Goal: Register for event/course

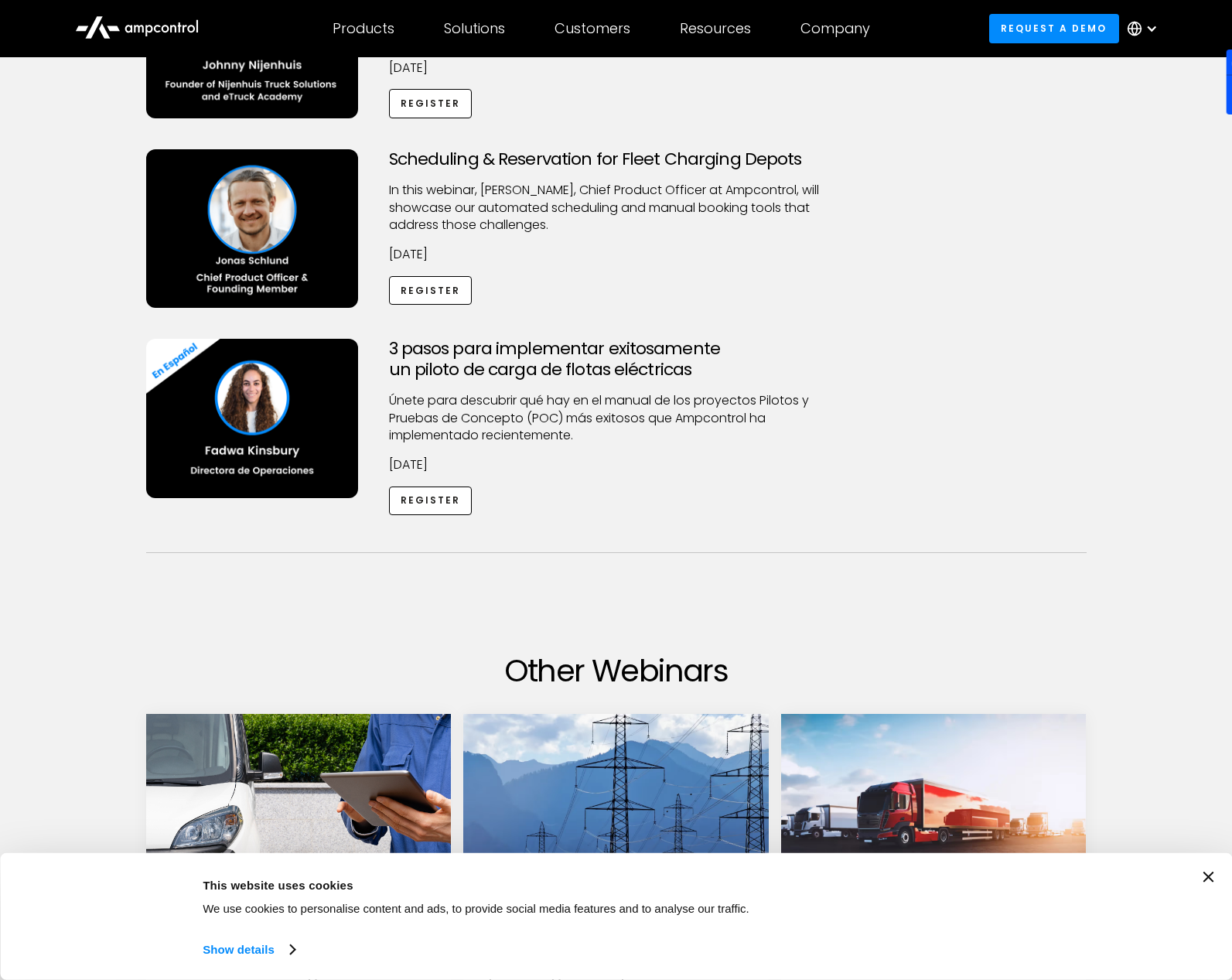
scroll to position [1104, 0]
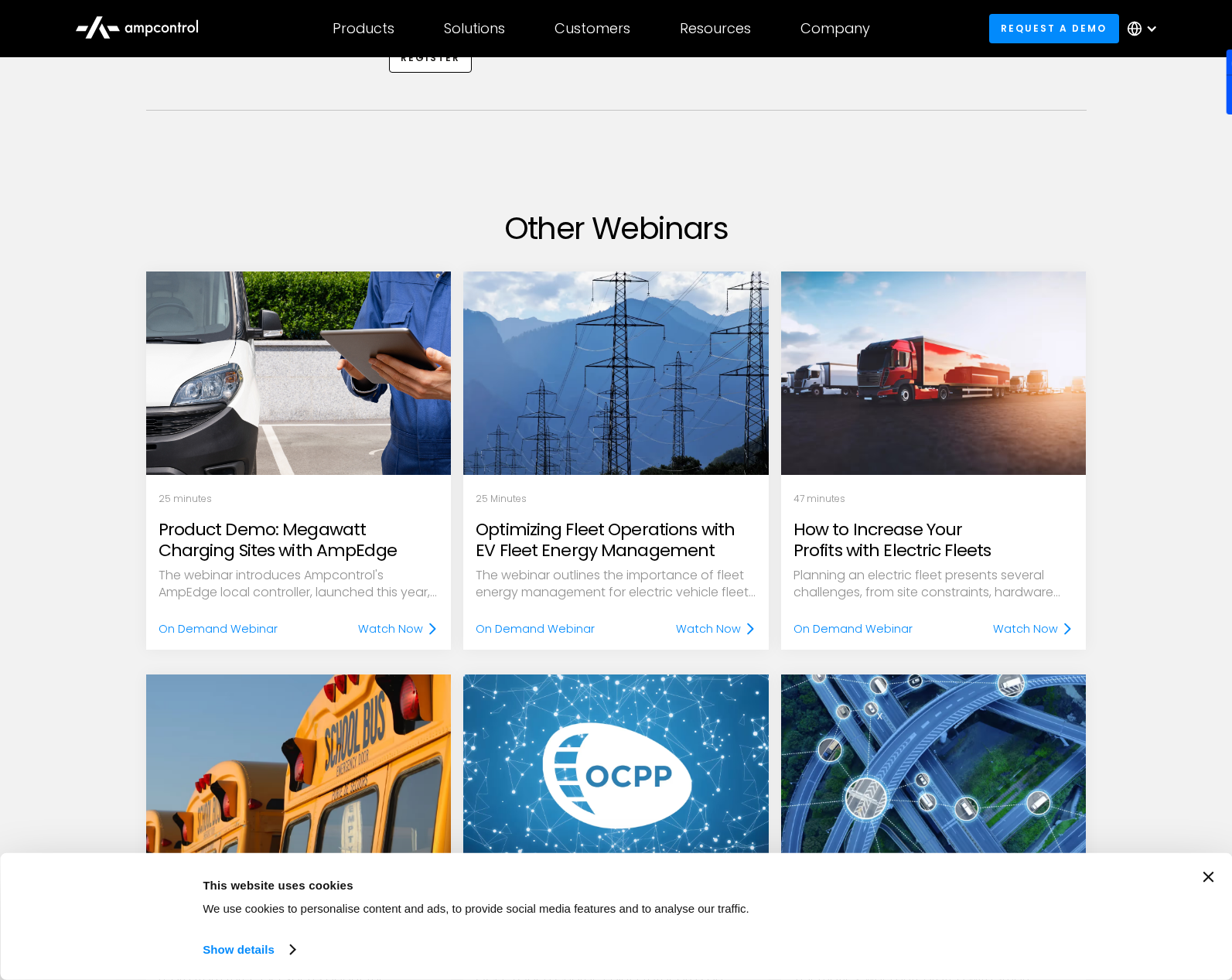
click at [1142, 590] on div "Upcoming Webinars Achieving TCO Parity in Fleet Electrification Discover how to…" at bounding box center [616, 52] width 1232 height 2100
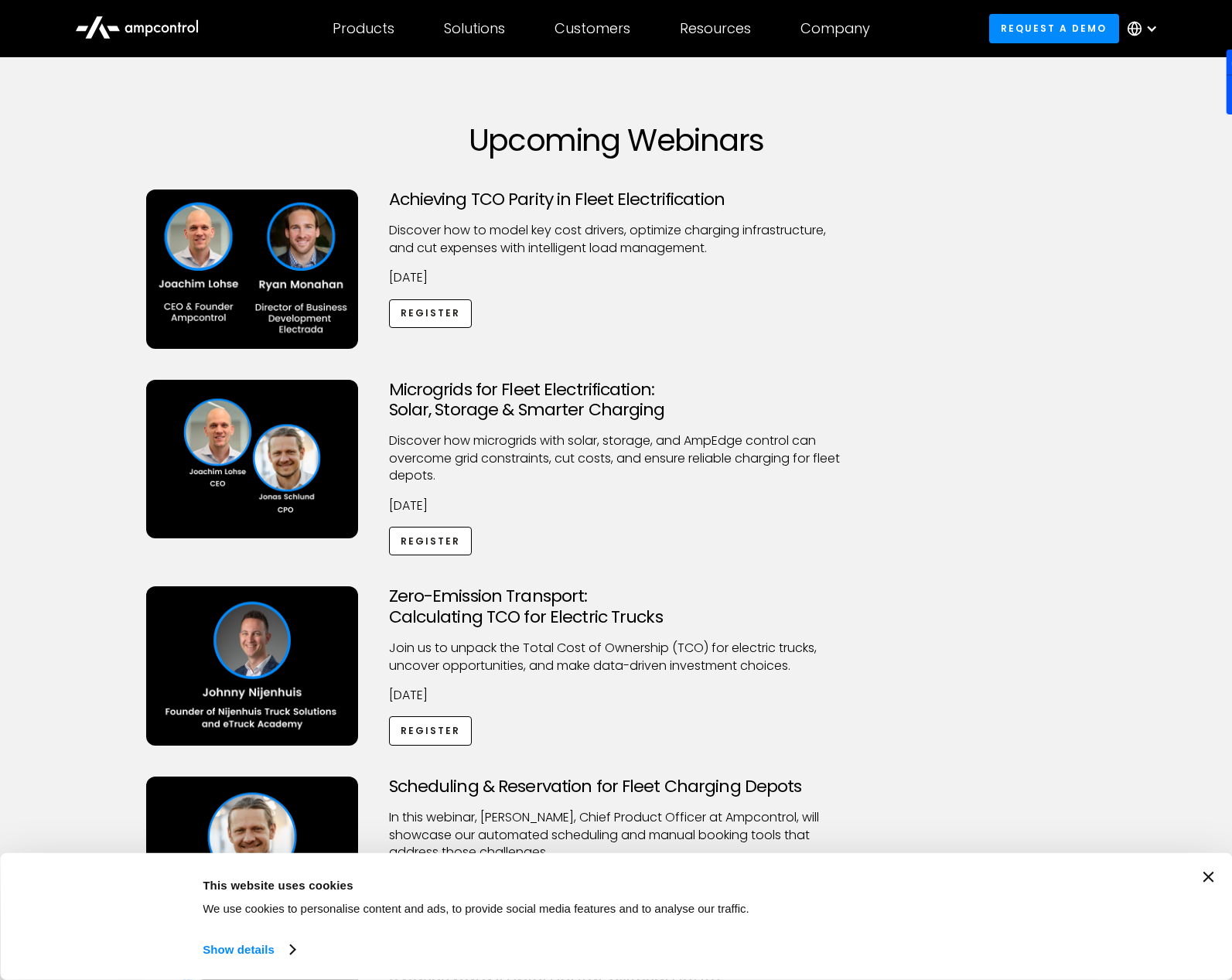
scroll to position [7, 0]
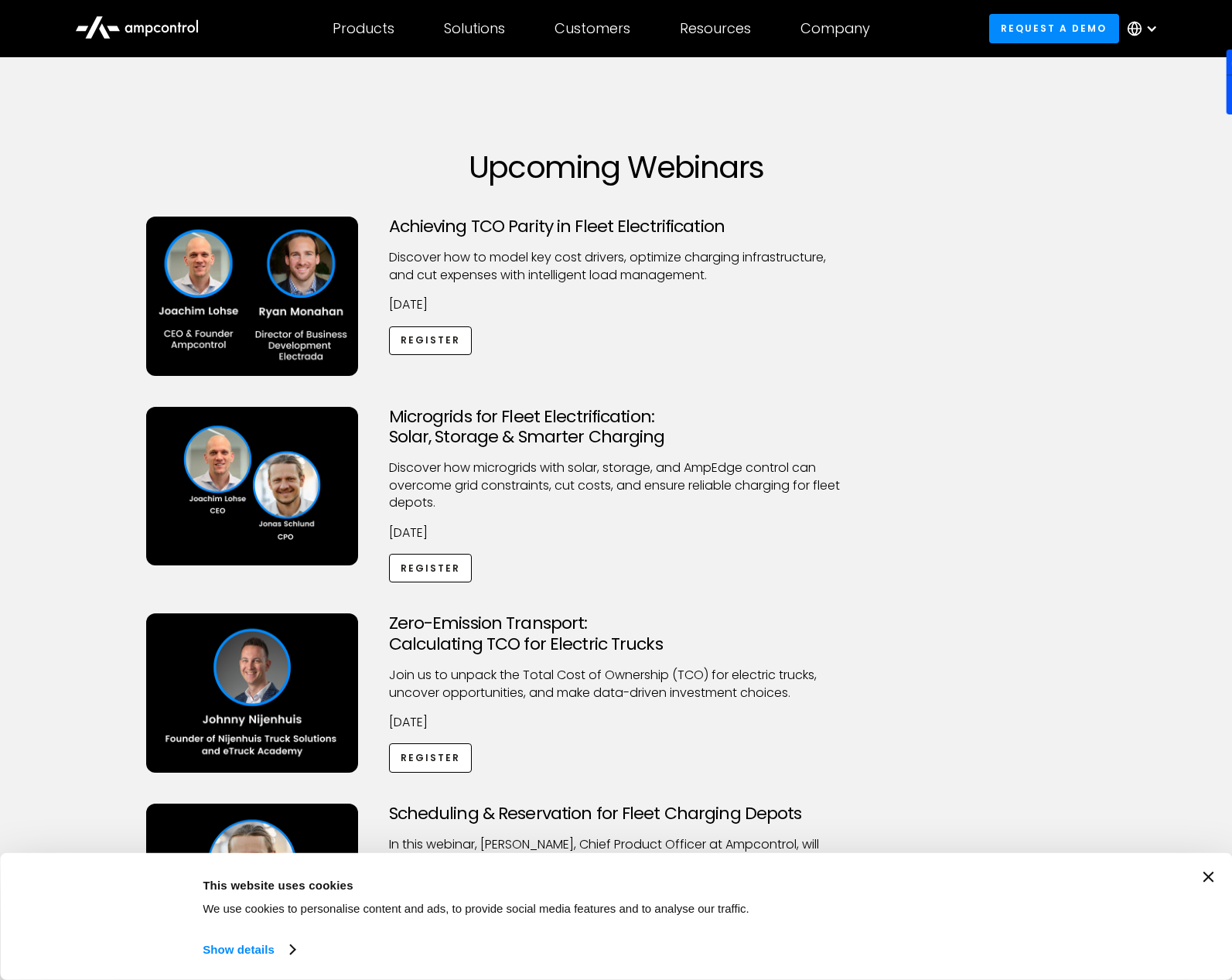
click at [1208, 876] on icon "Close banner" at bounding box center [1209, 877] width 11 height 11
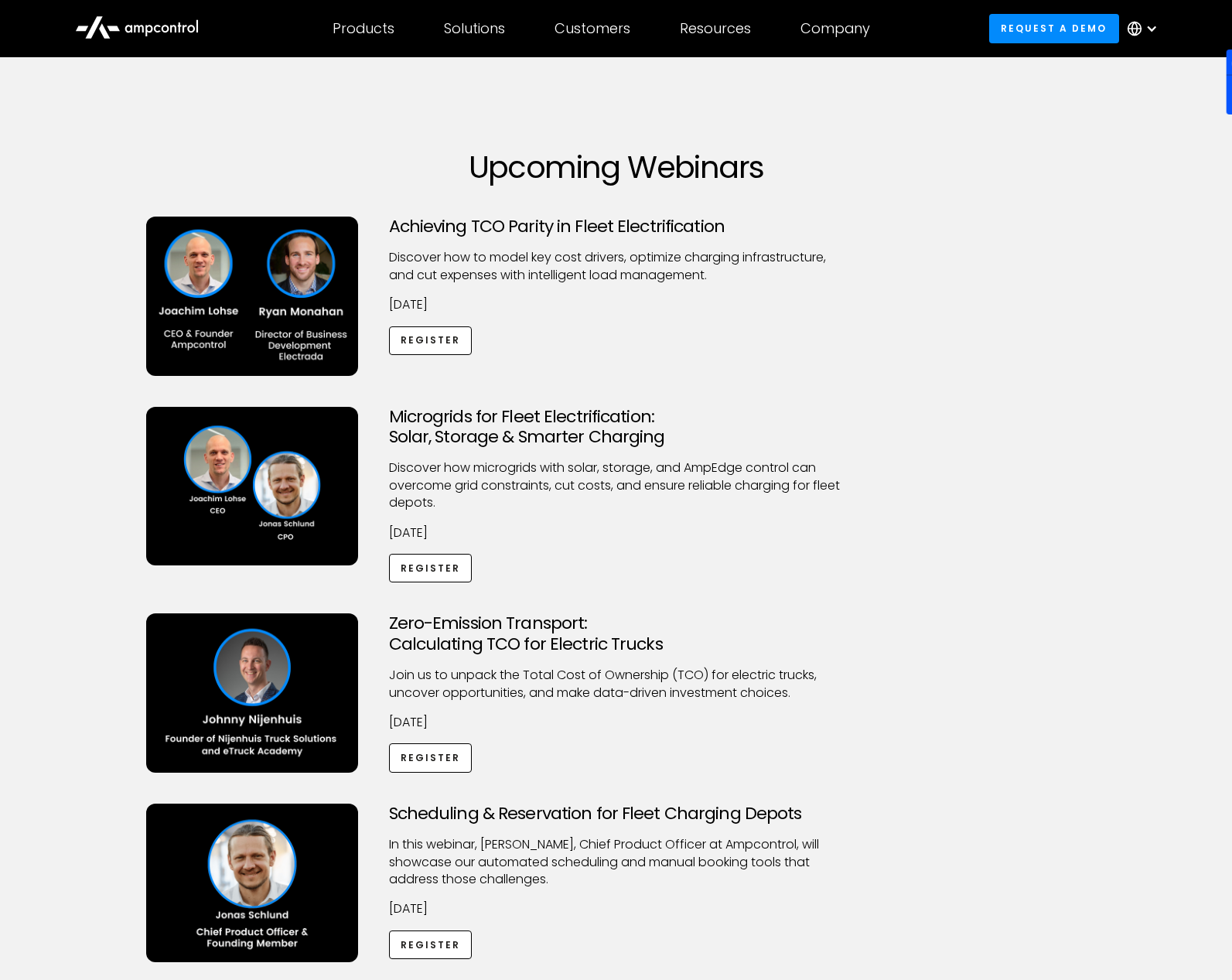
scroll to position [0, 0]
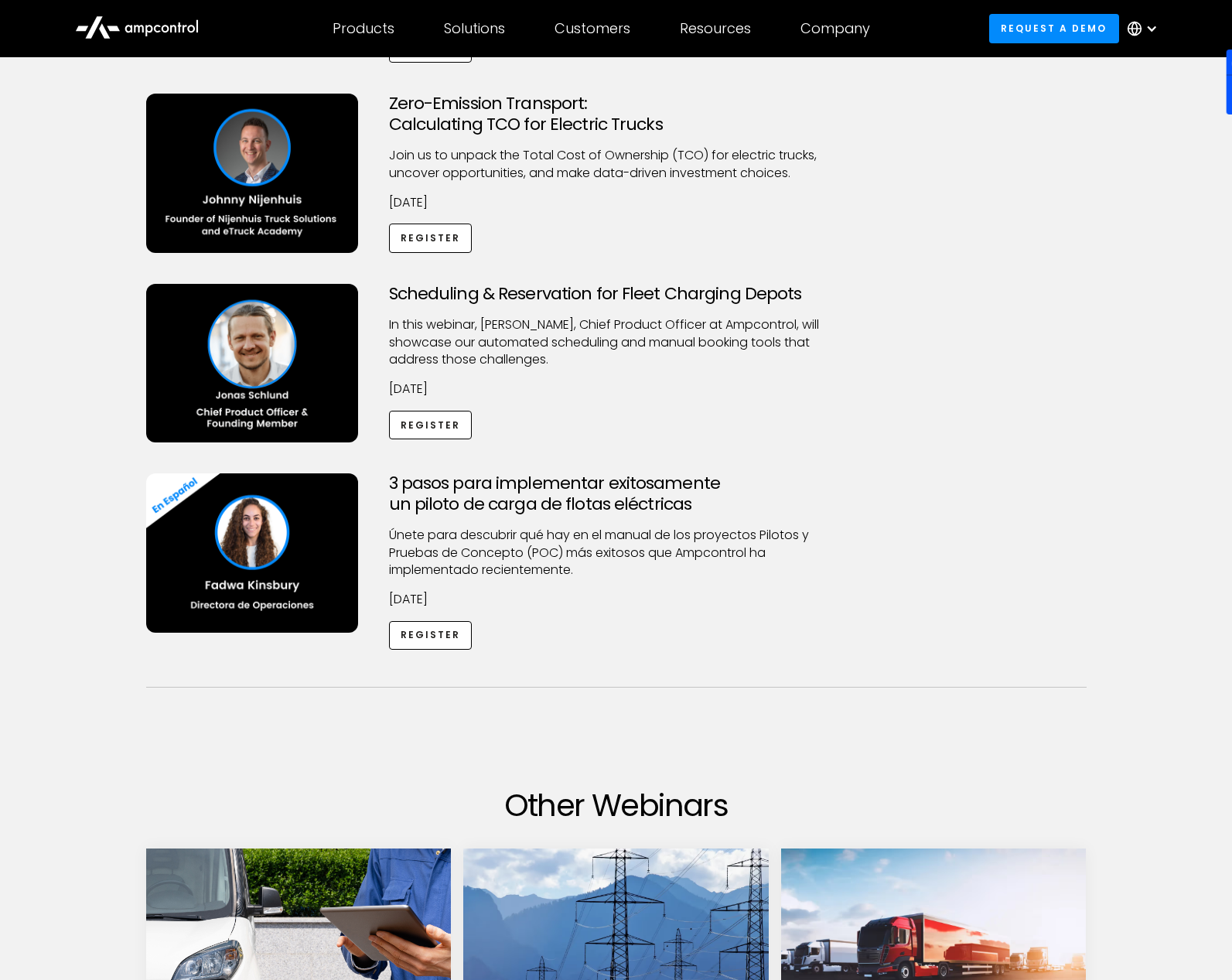
scroll to position [1577, 0]
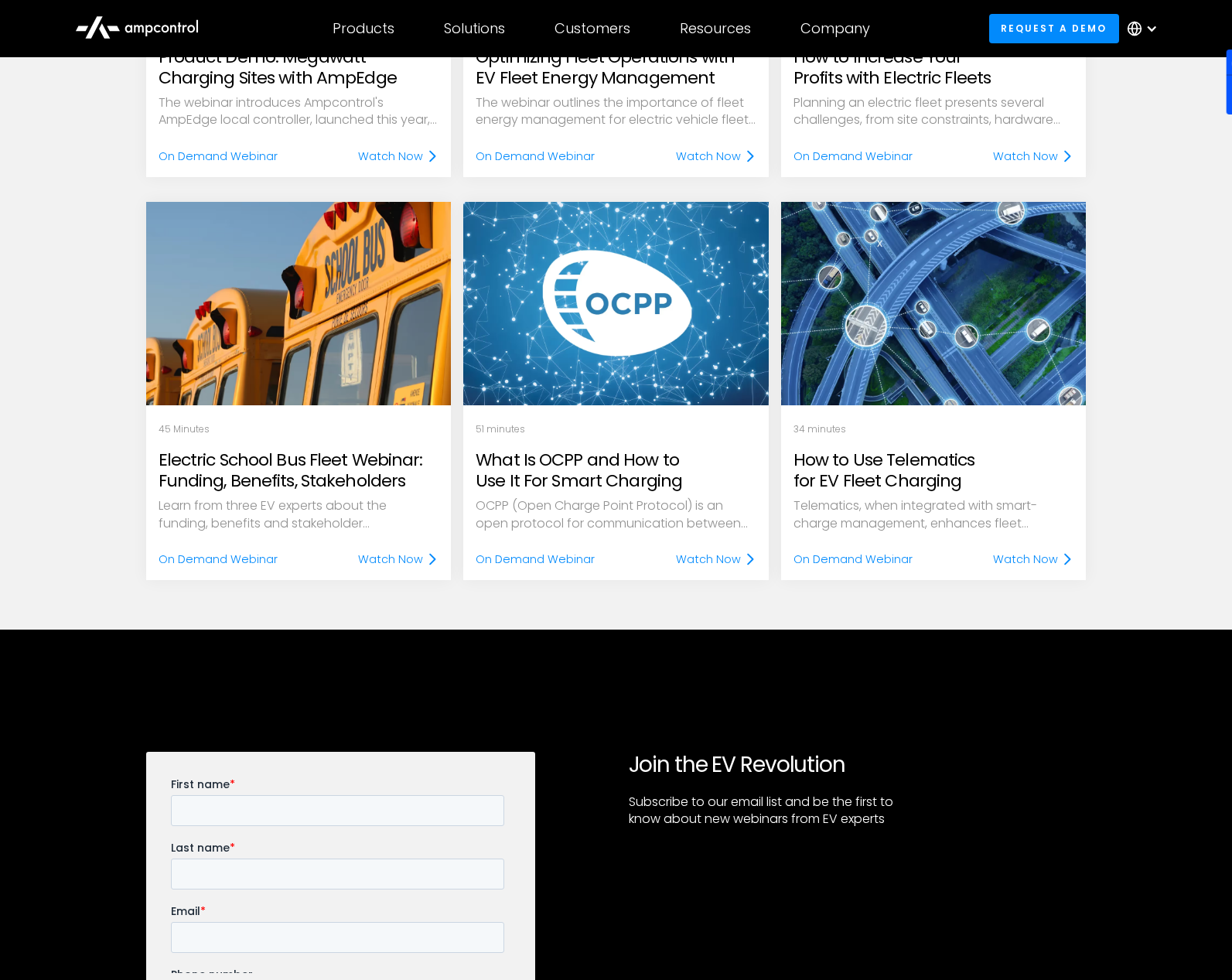
click at [1142, 788] on section "Join the EV Revolution Subscribe to our email list and be the first to know abo…" at bounding box center [616, 875] width 1232 height 490
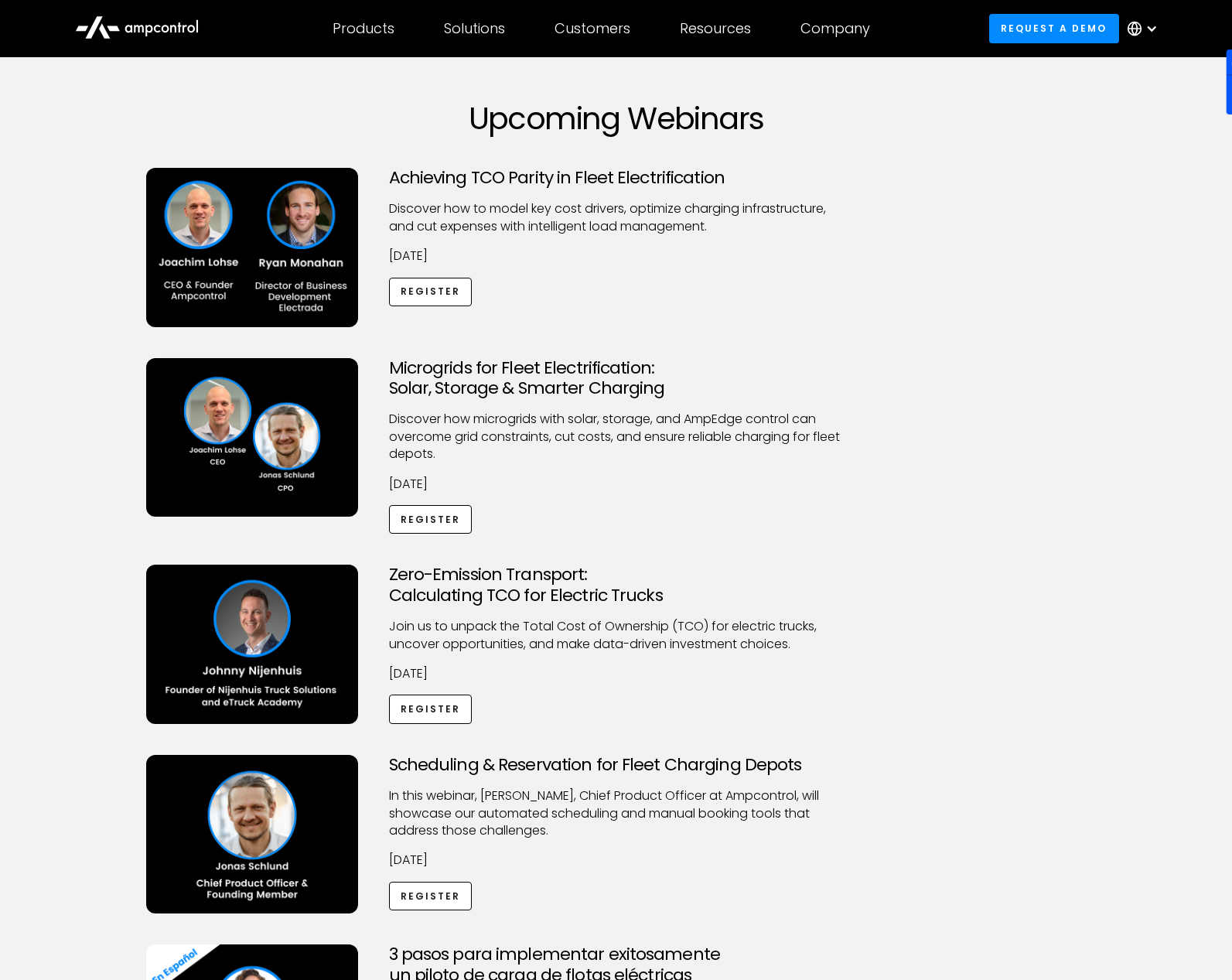
scroll to position [0, 0]
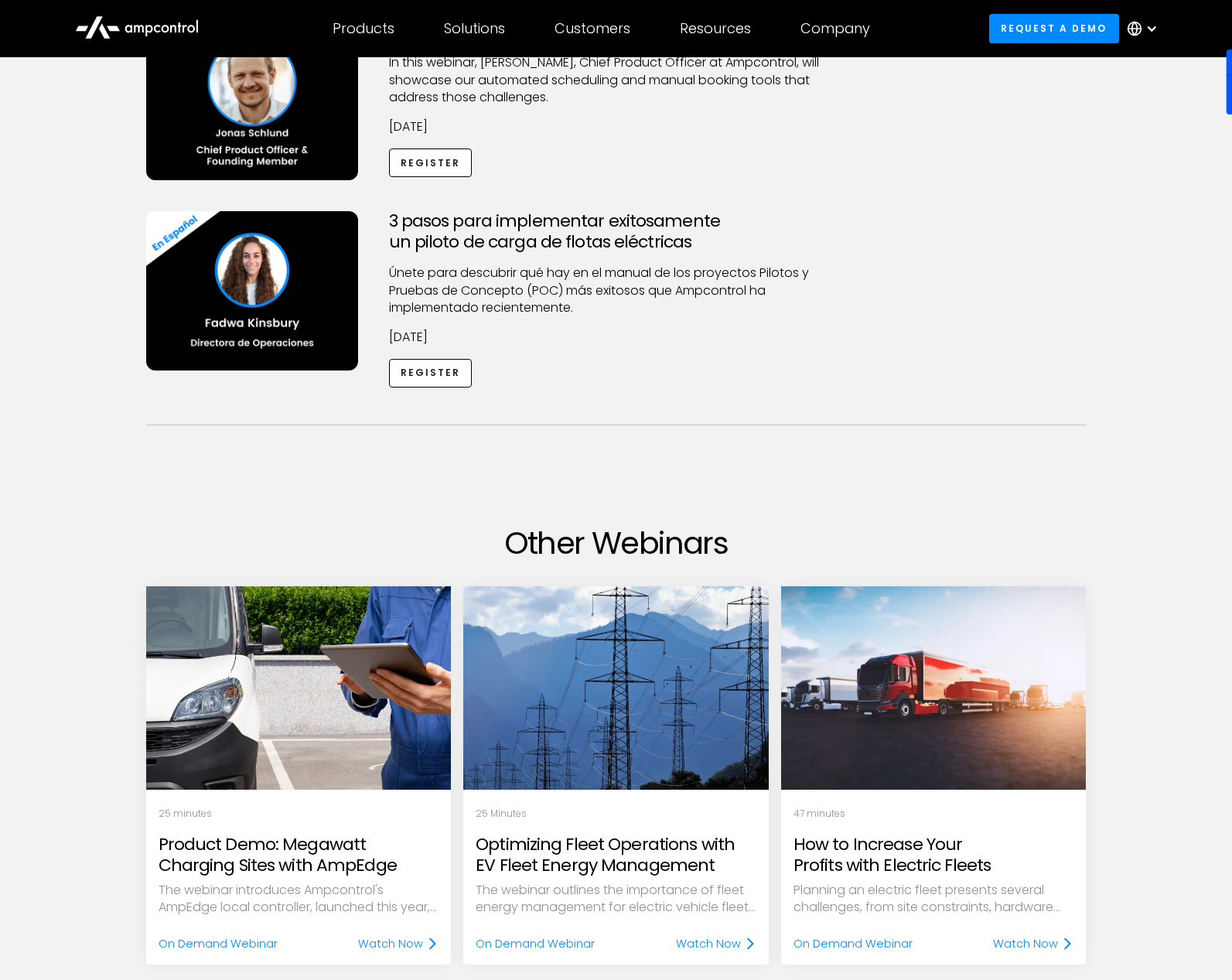
scroll to position [788, 0]
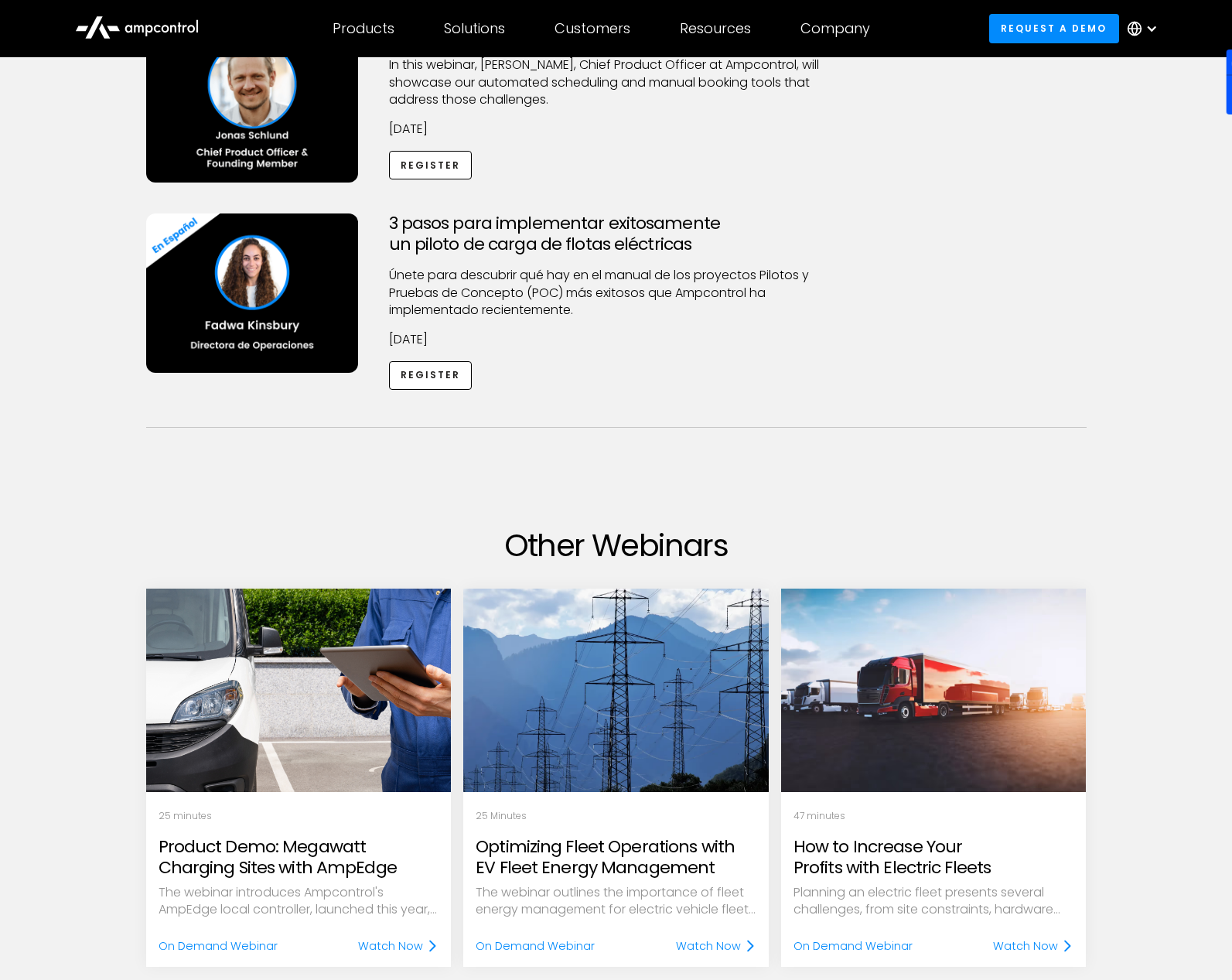
click at [1161, 785] on div "Upcoming Webinars Achieving TCO Parity in Fleet Electrification Discover how to…" at bounding box center [616, 369] width 1232 height 2100
click at [1163, 825] on div "Upcoming Webinars Achieving TCO Parity in Fleet Electrification Discover how to…" at bounding box center [616, 369] width 1232 height 2100
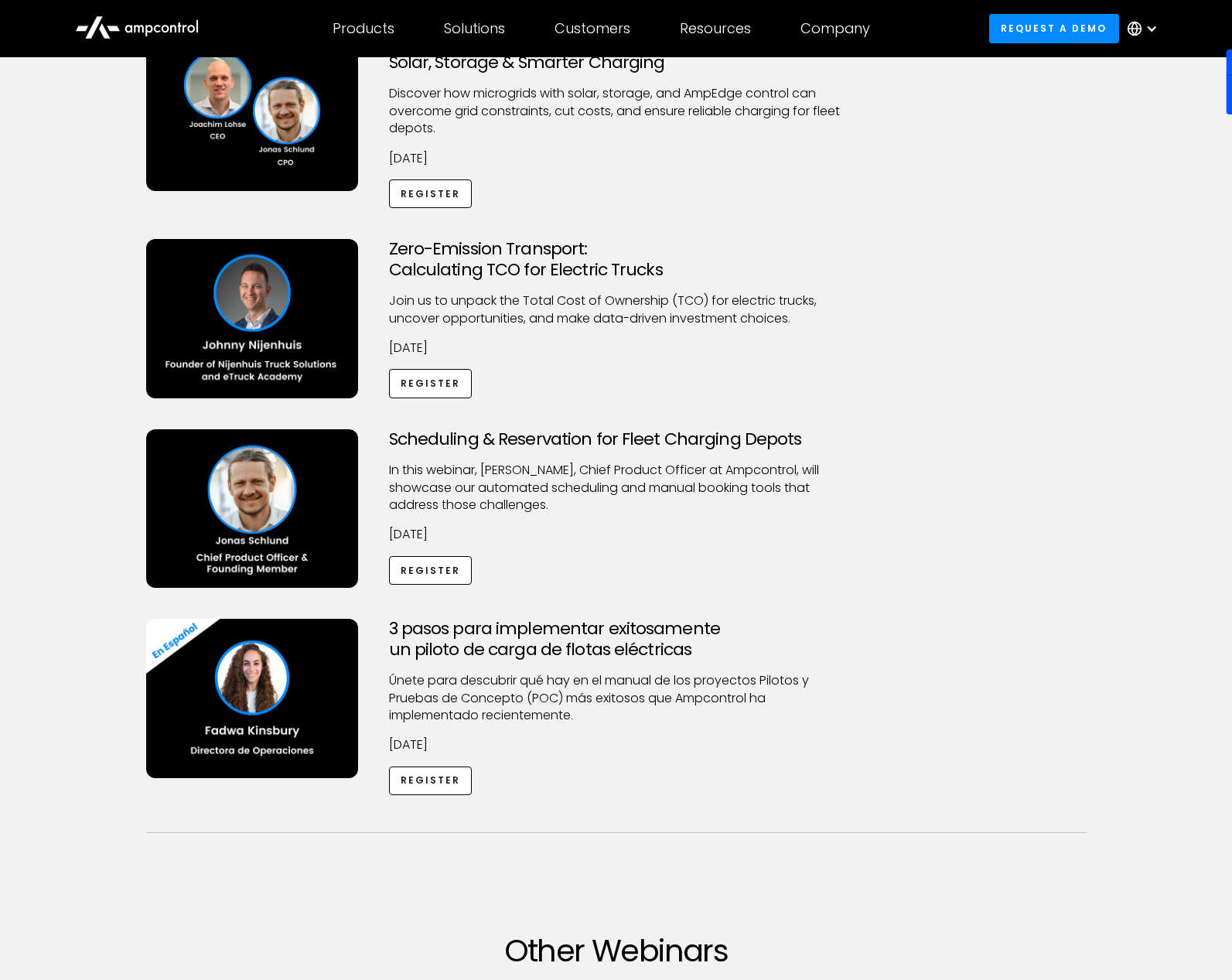
scroll to position [0, 0]
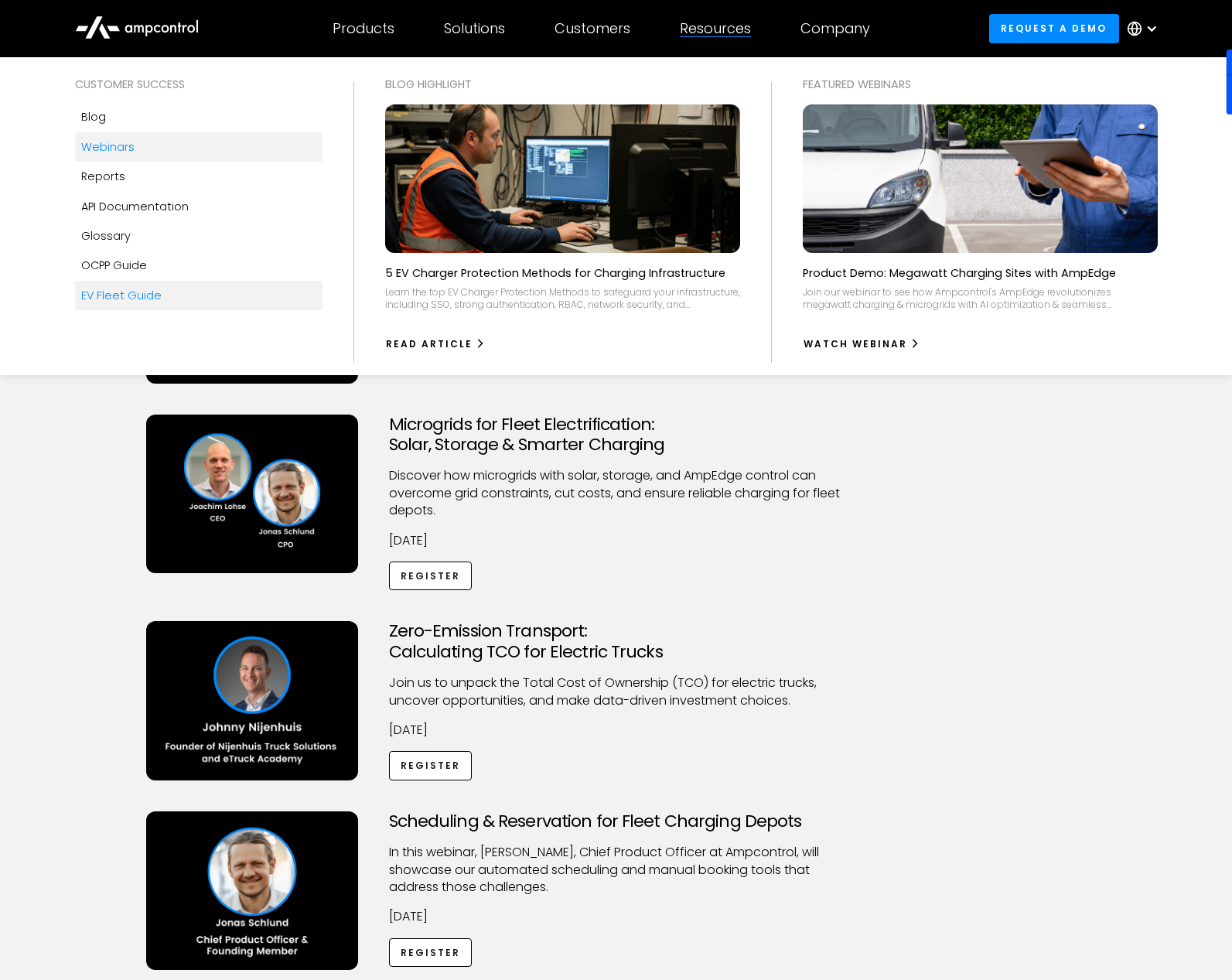
click at [133, 294] on div "EV Fleet Guide" at bounding box center [121, 295] width 81 height 17
